Goal: Find specific page/section: Find specific page/section

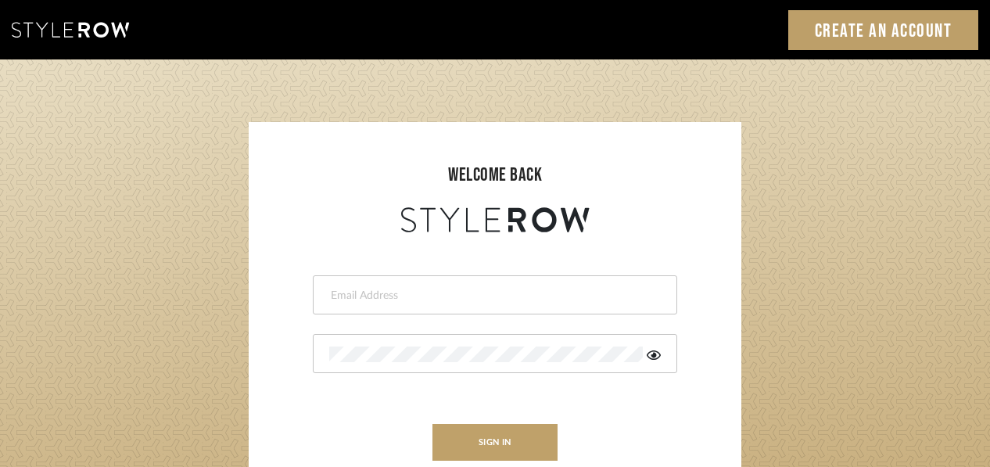
click at [414, 298] on input "email" at bounding box center [493, 296] width 328 height 16
type input "[PERSON_NAME][EMAIL_ADDRESS][DOMAIN_NAME]"
click at [349, 364] on div at bounding box center [495, 353] width 364 height 39
click at [643, 346] on div at bounding box center [643, 346] width 0 height 0
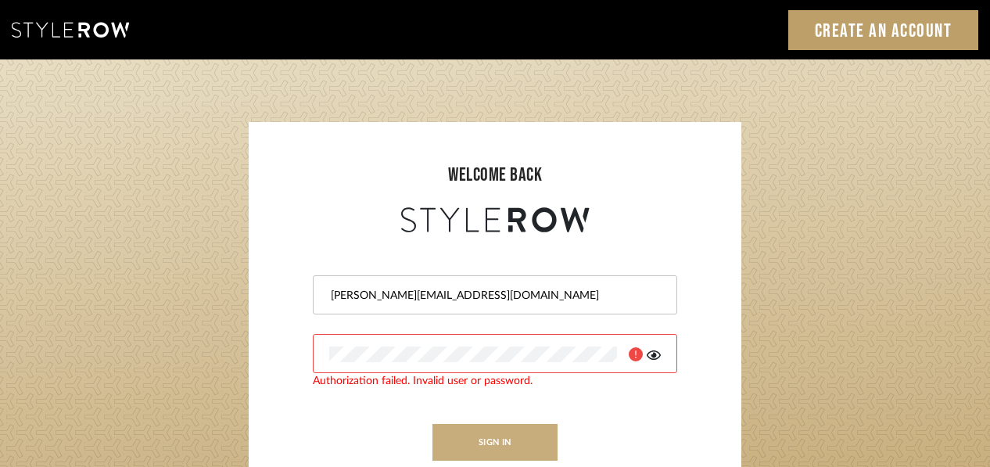
click at [489, 437] on button "sign in" at bounding box center [494, 442] width 125 height 37
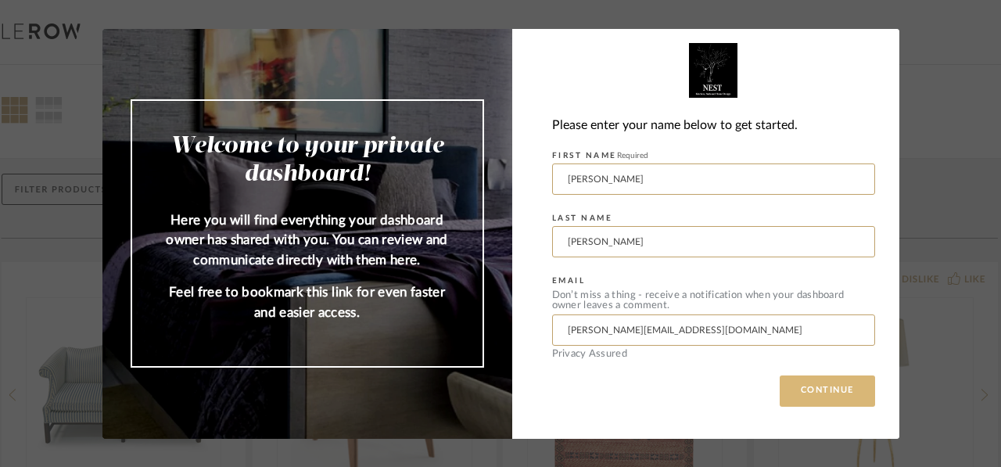
click at [802, 390] on button "CONTINUE" at bounding box center [826, 390] width 95 height 31
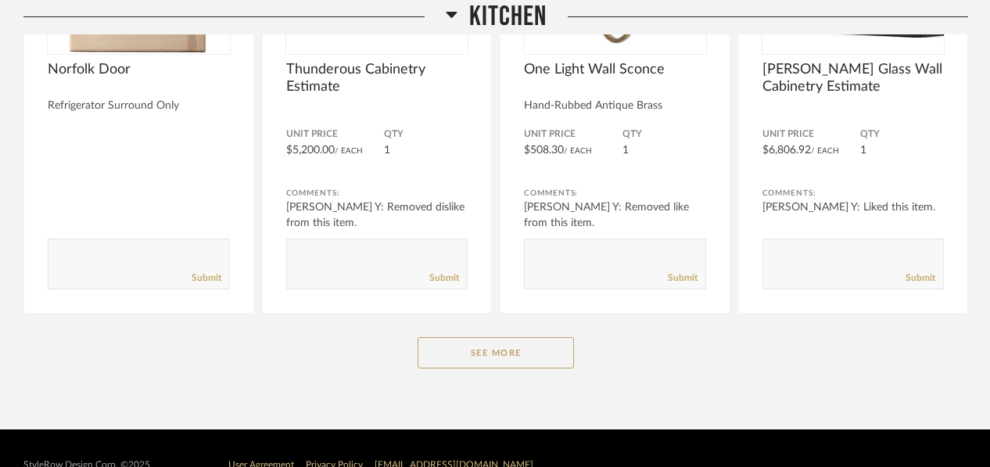
scroll to position [1682, 0]
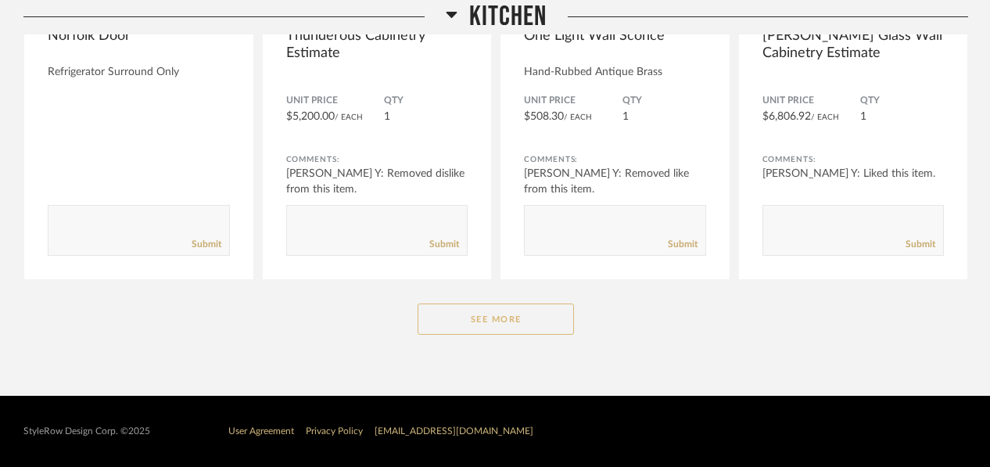
click at [498, 330] on button "See More" at bounding box center [495, 318] width 156 height 31
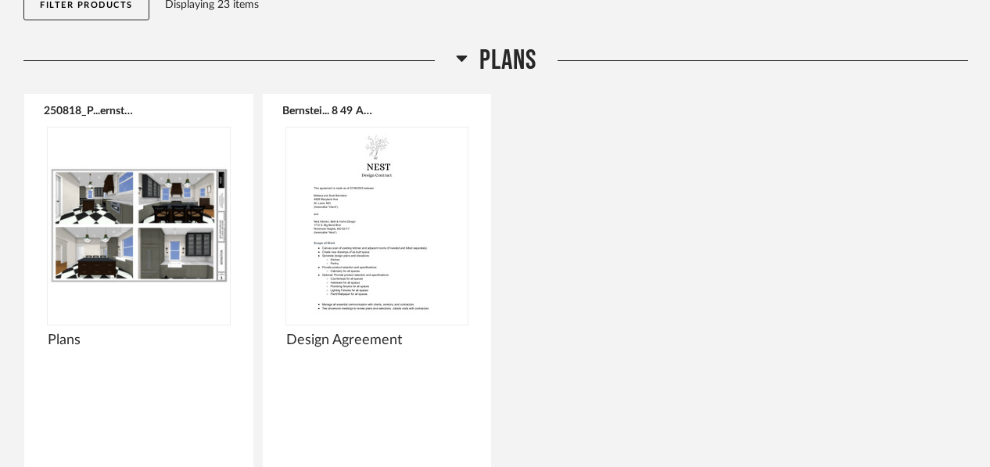
scroll to position [0, 0]
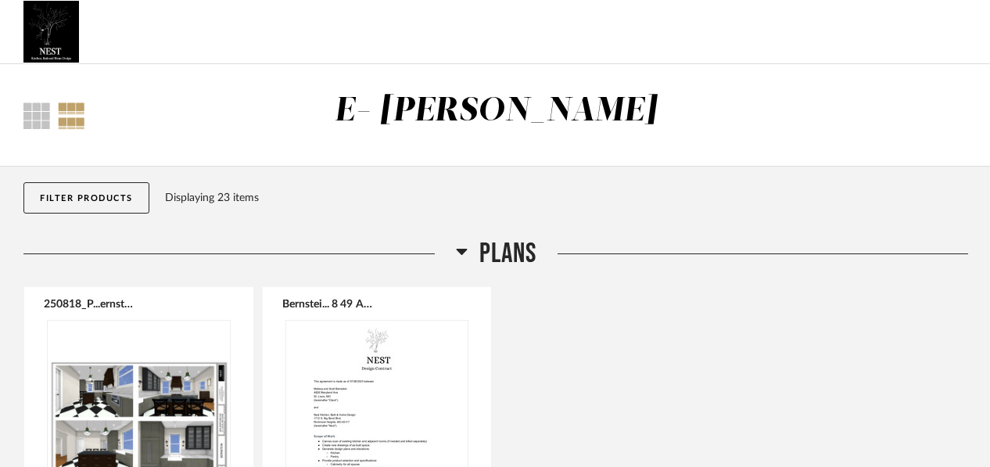
click at [77, 116] on div at bounding box center [71, 115] width 27 height 27
click at [76, 188] on button "Filter Products" at bounding box center [86, 197] width 126 height 31
